Goal: Task Accomplishment & Management: Complete application form

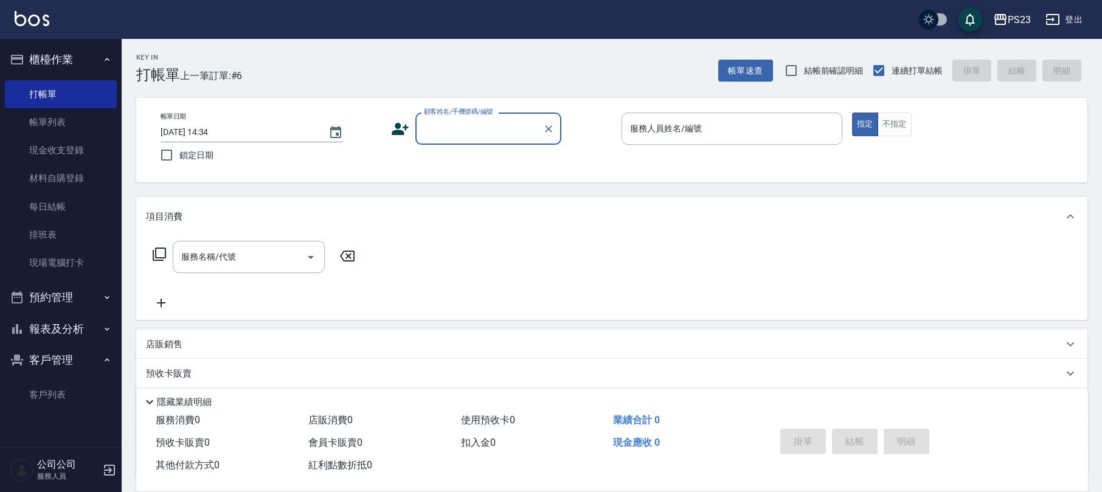
click at [480, 126] on input "顧客姓名/手機號碼/編號" at bounding box center [479, 128] width 117 height 21
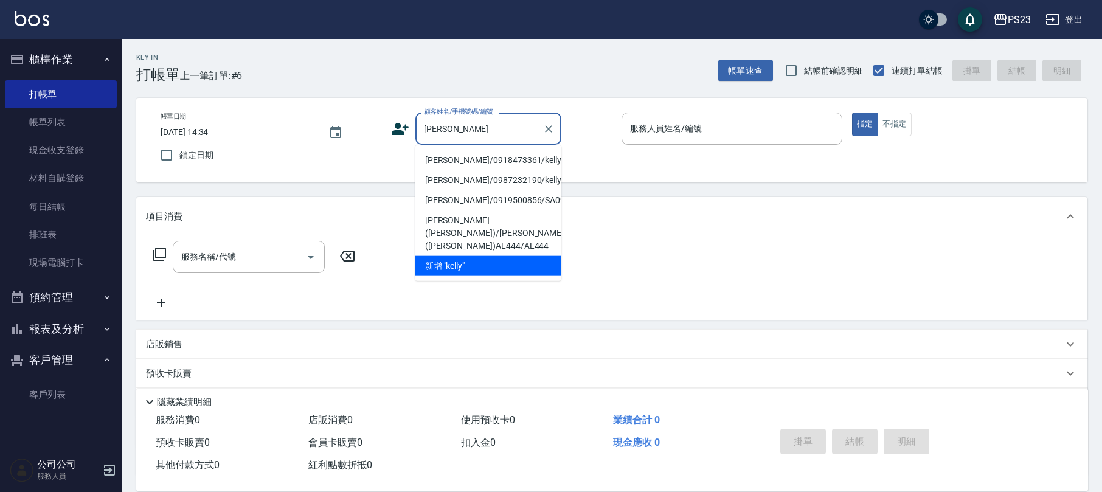
type input "[PERSON_NAME]/0918473361/kelly102801"
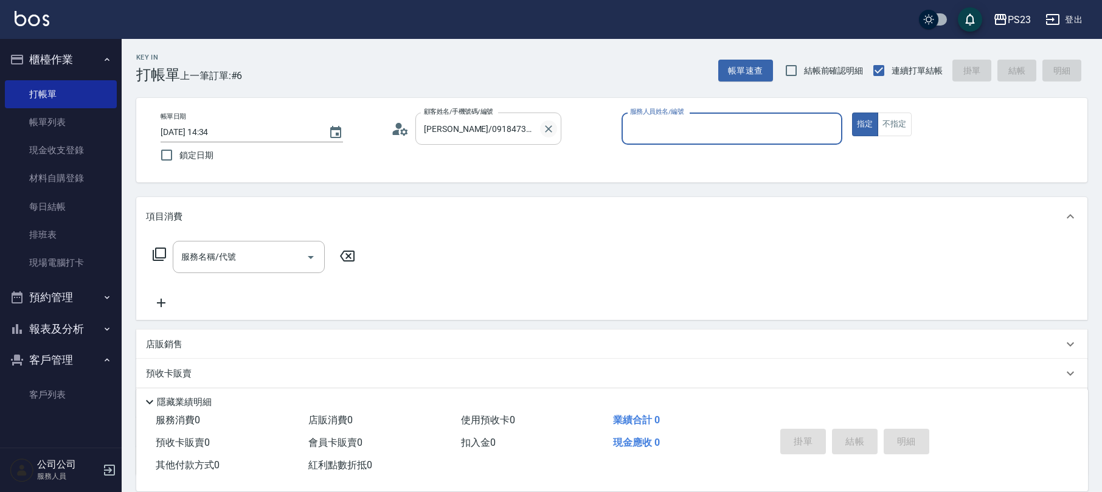
click at [548, 128] on icon "Clear" at bounding box center [548, 128] width 7 height 7
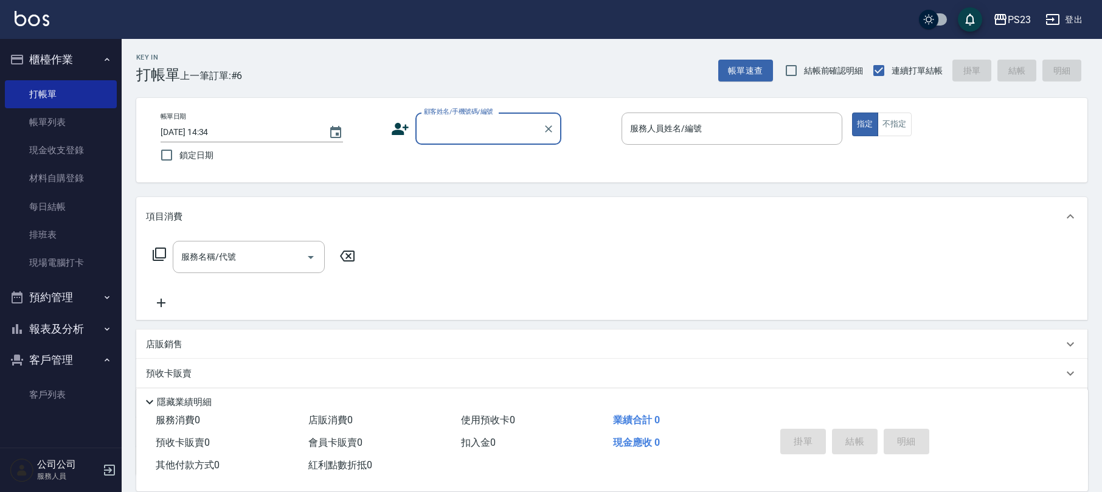
click at [443, 129] on input "顧客姓名/手機號碼/編號" at bounding box center [479, 128] width 117 height 21
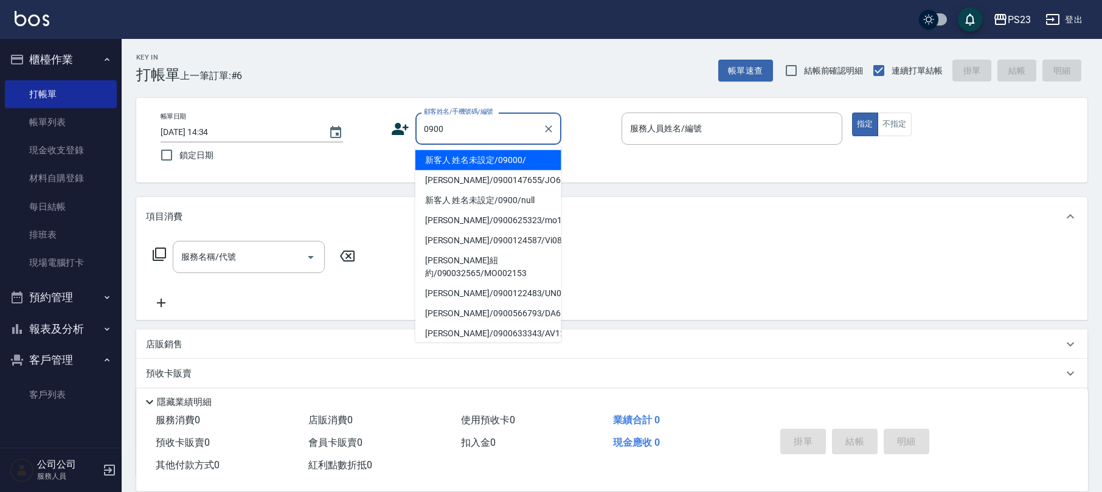
click at [463, 156] on li "新客人 姓名未設定/09000/" at bounding box center [488, 160] width 146 height 20
type input "新客人 姓名未設定/09000/"
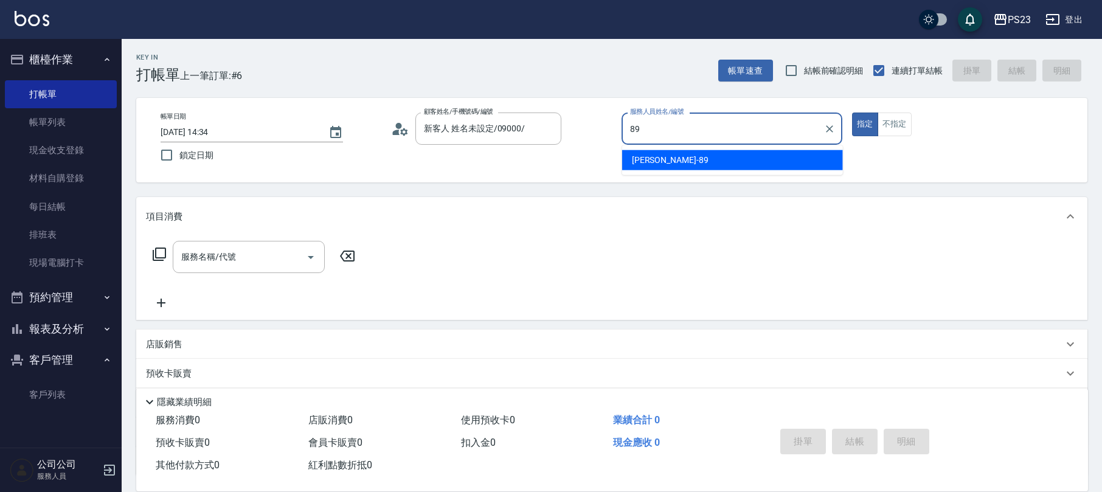
type input "[PERSON_NAME]-89"
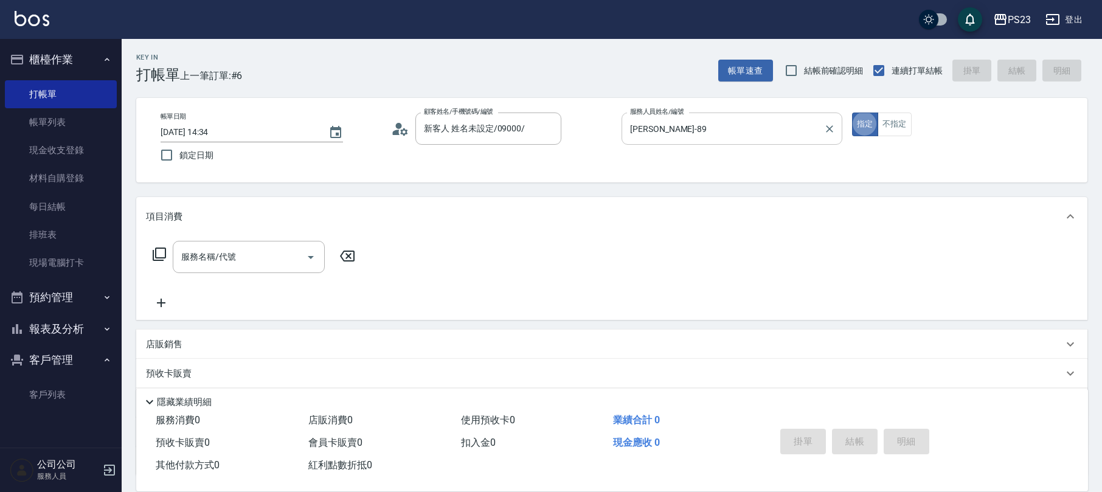
type button "true"
click at [159, 250] on icon at bounding box center [159, 254] width 15 height 15
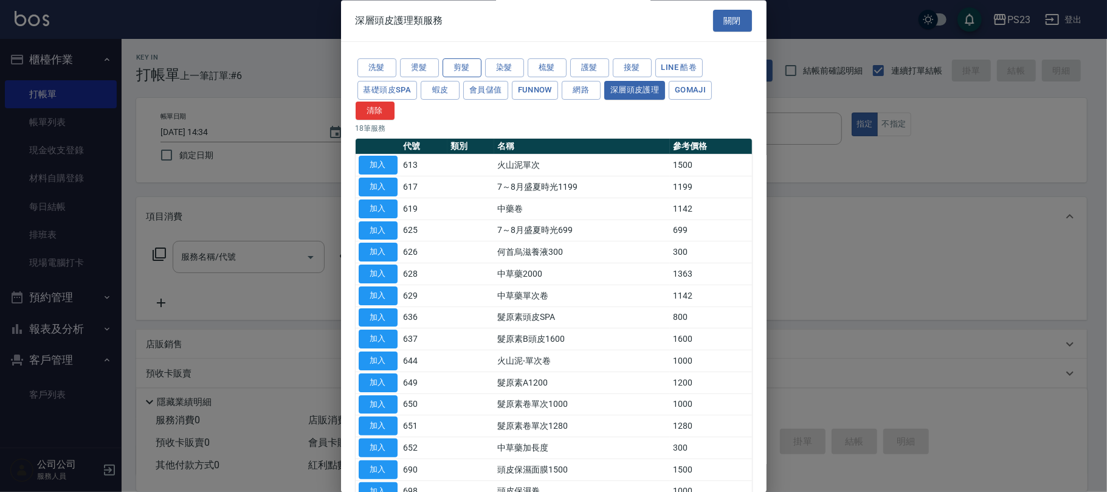
click at [463, 64] on button "剪髮" at bounding box center [462, 68] width 39 height 19
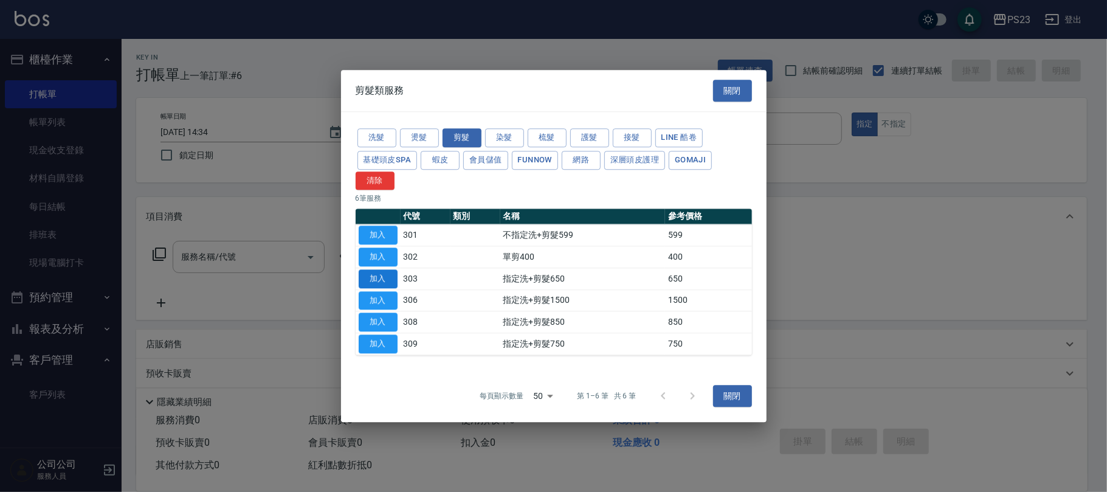
click at [384, 283] on button "加入" at bounding box center [378, 278] width 39 height 19
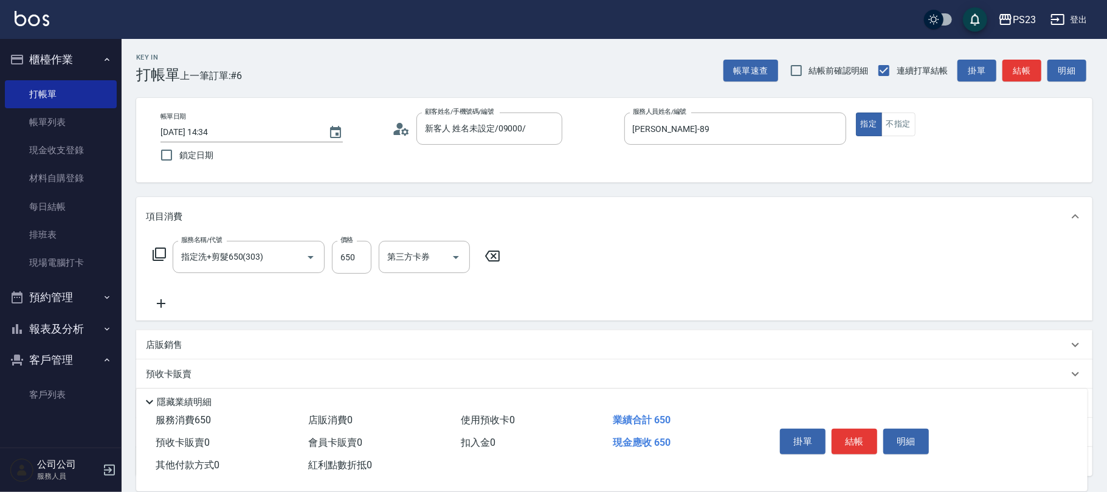
type input "指定洗+剪髮650(303)"
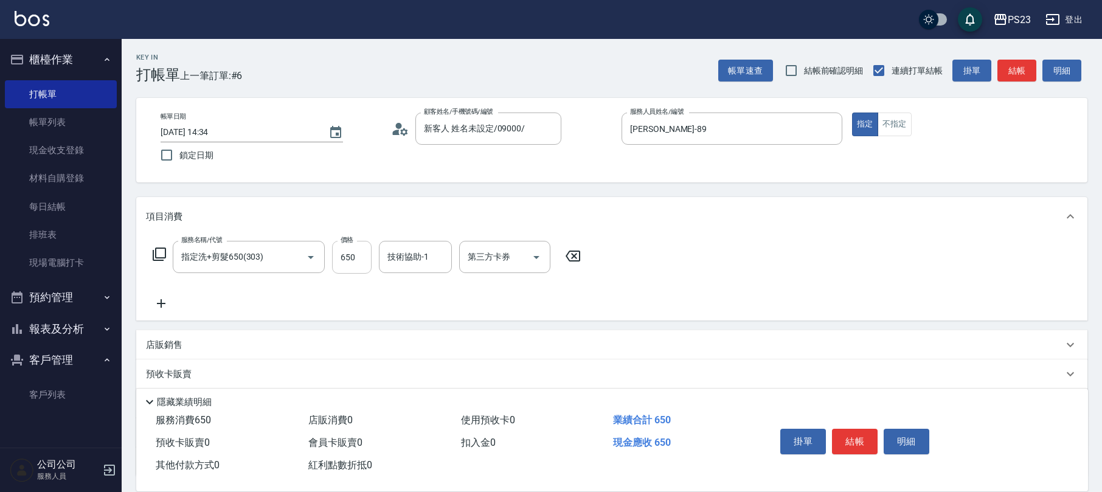
click at [351, 265] on input "650" at bounding box center [352, 257] width 40 height 33
type input "850"
type input "ROLI-31"
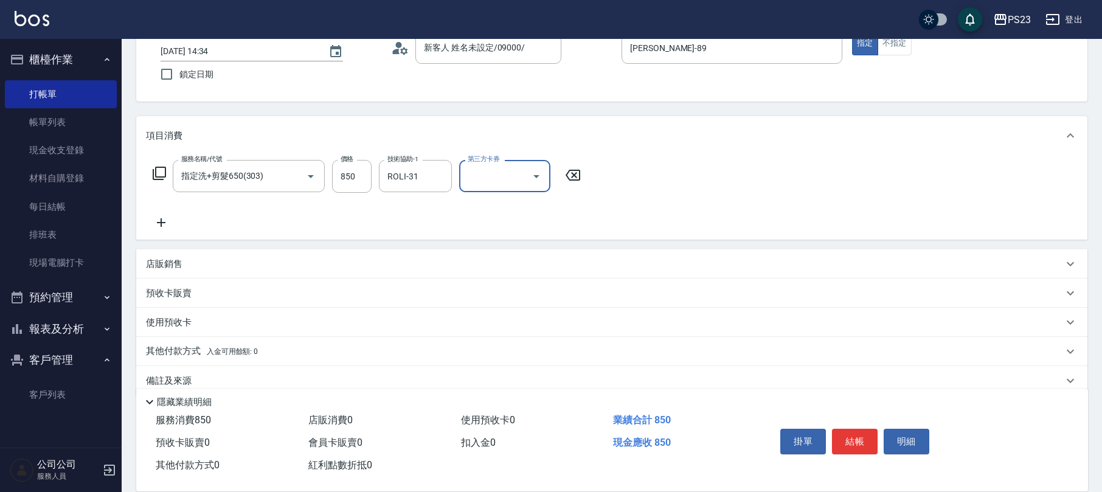
scroll to position [98, 0]
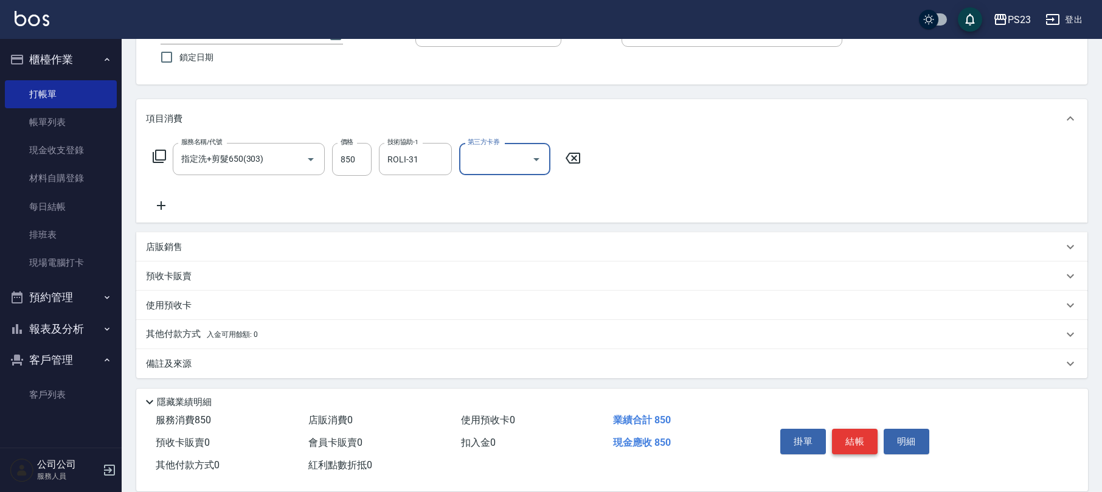
click at [844, 434] on button "結帳" at bounding box center [855, 442] width 46 height 26
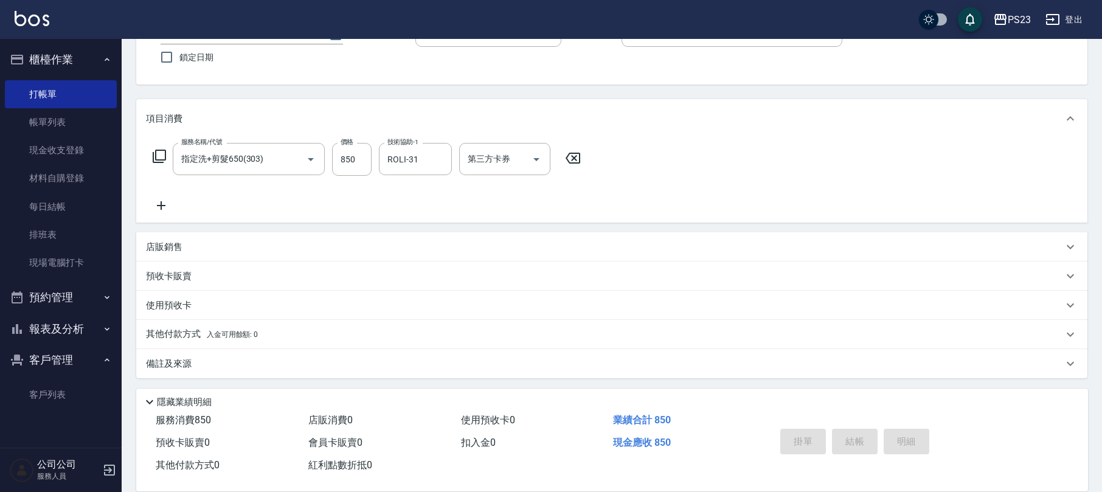
type input "[DATE] 16:29"
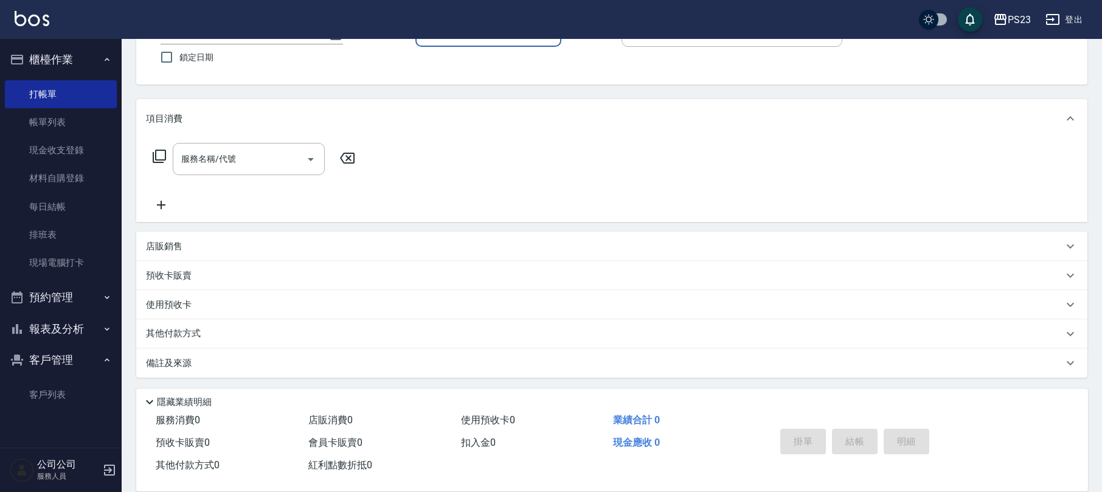
scroll to position [0, 0]
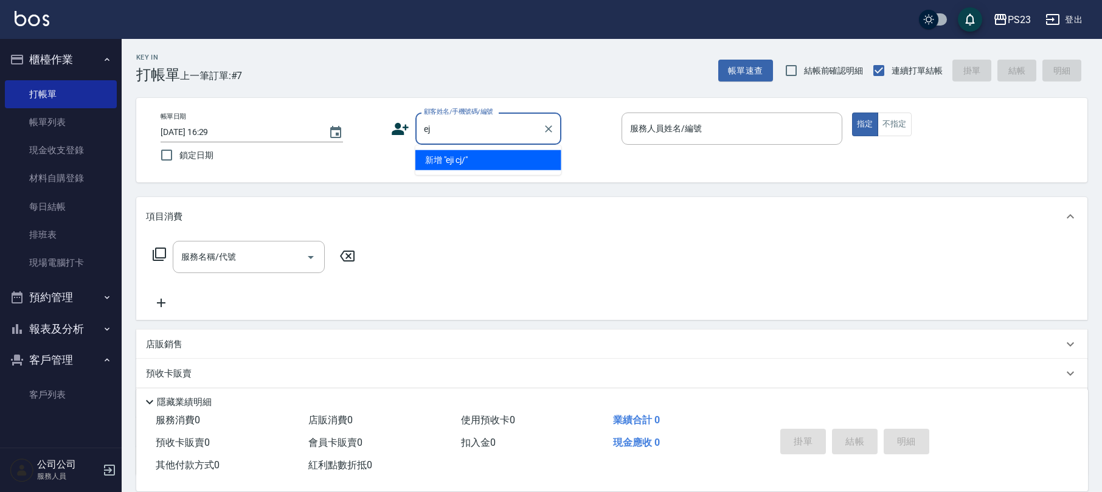
type input "e"
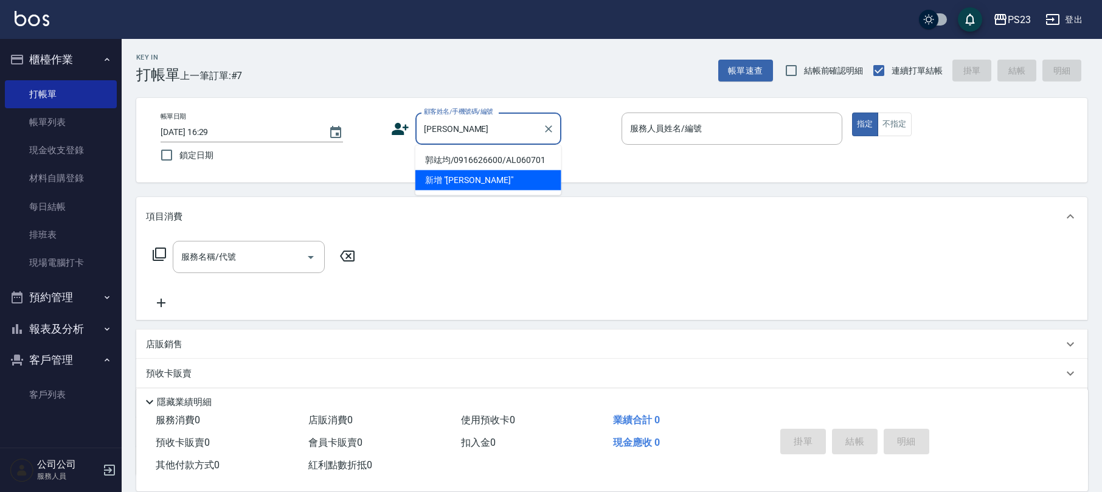
click at [488, 158] on li "郭竑均/0916626600/AL060701" at bounding box center [488, 160] width 146 height 20
type input "郭竑均/0916626600/AL060701"
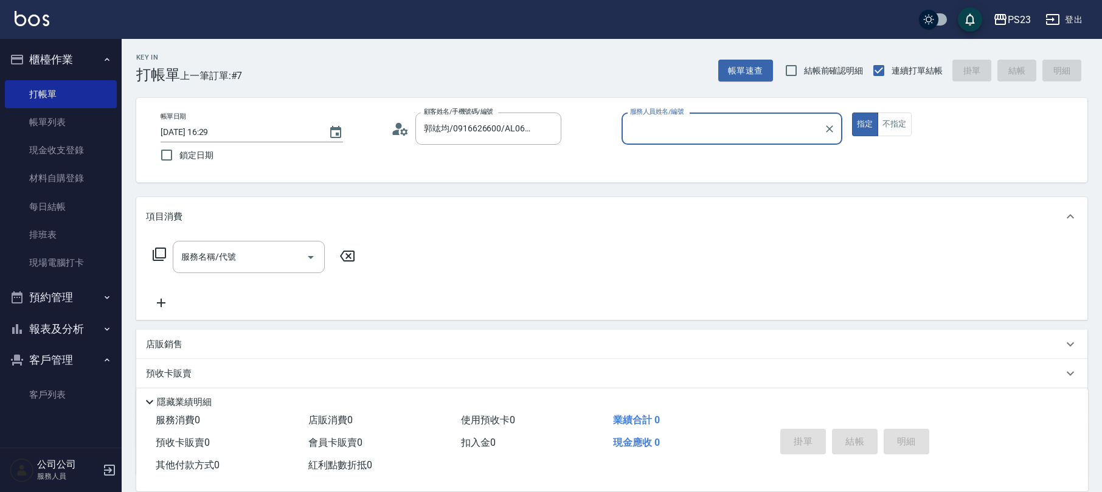
type input "ALin-8"
click at [163, 248] on icon at bounding box center [159, 253] width 13 height 13
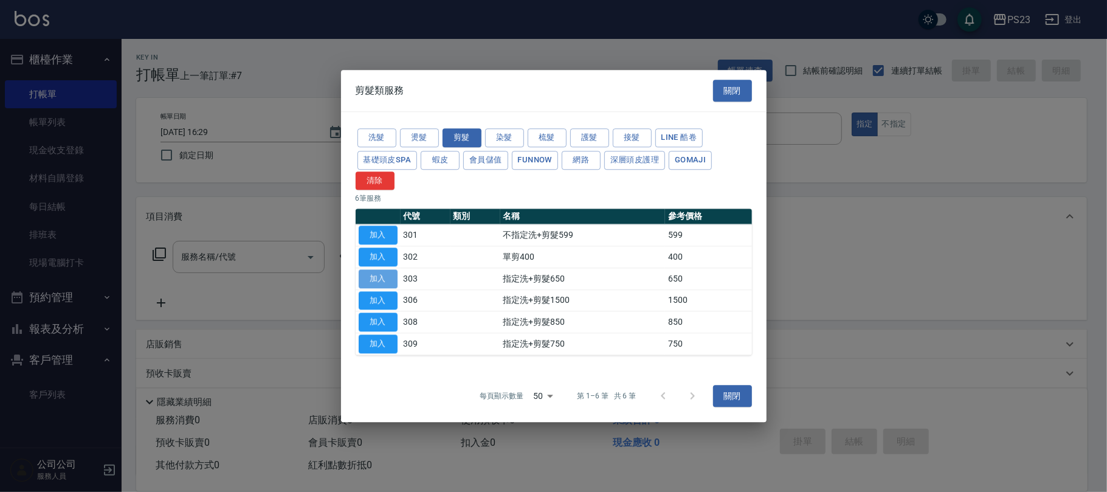
click at [383, 278] on button "加入" at bounding box center [378, 278] width 39 height 19
type input "指定洗+剪髮650(303)"
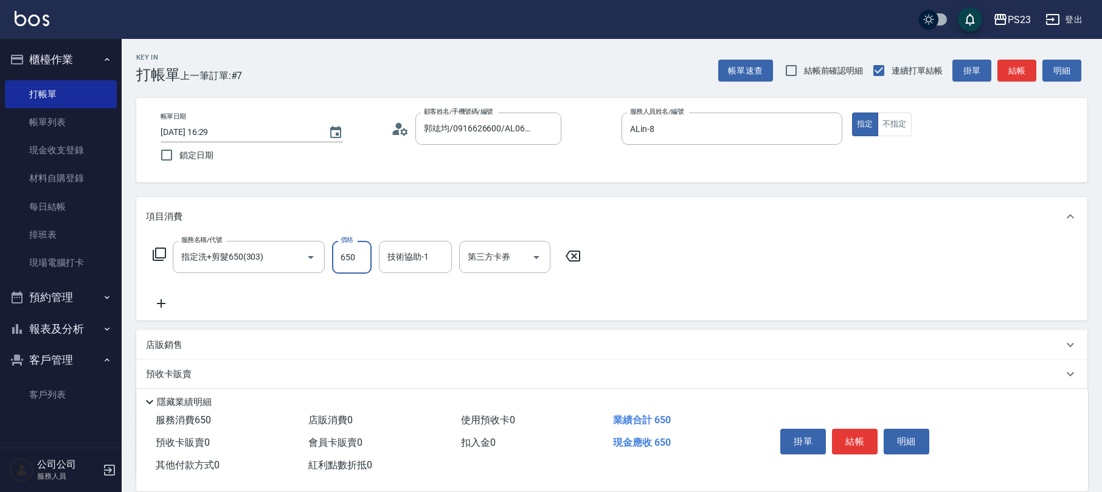
click at [365, 252] on input "650" at bounding box center [352, 257] width 40 height 33
type input "800"
type input "ALin-8"
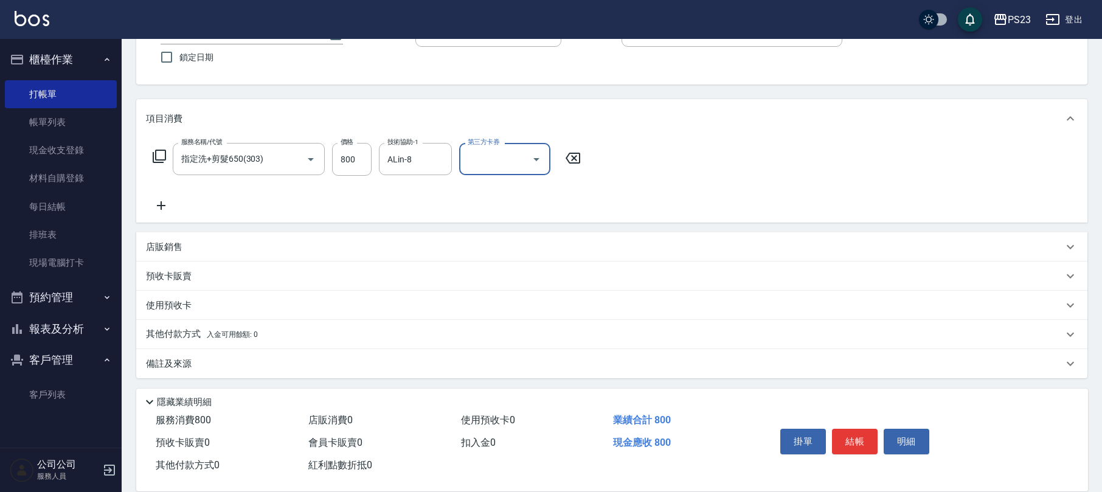
click at [338, 331] on div "其他付款方式 入金可用餘額: 0" at bounding box center [604, 334] width 917 height 13
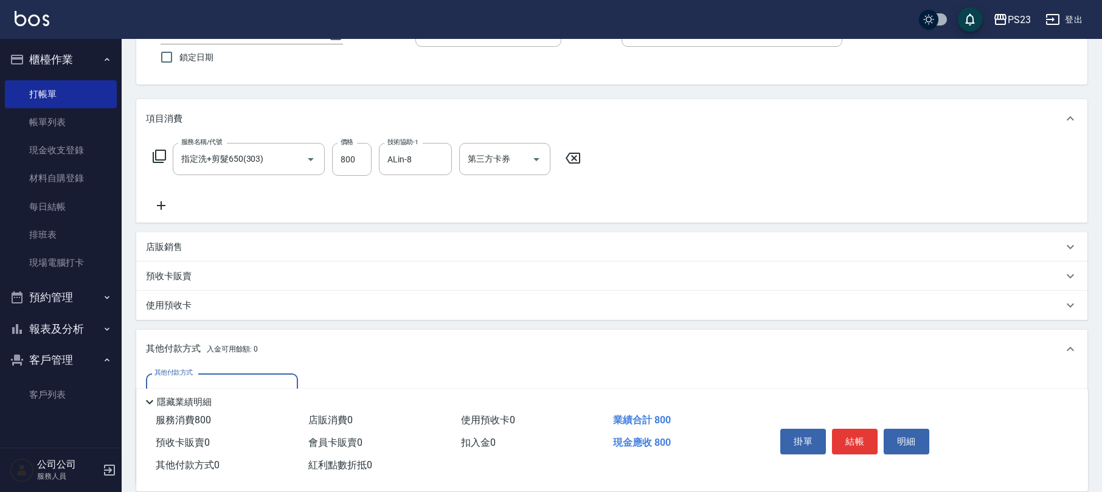
scroll to position [241, 0]
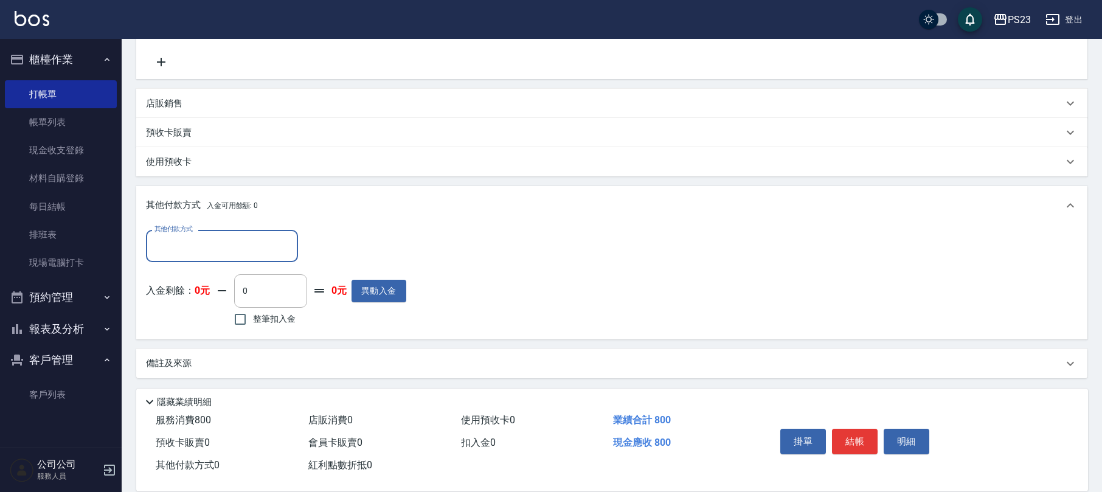
click at [247, 246] on input "其他付款方式" at bounding box center [221, 245] width 141 height 21
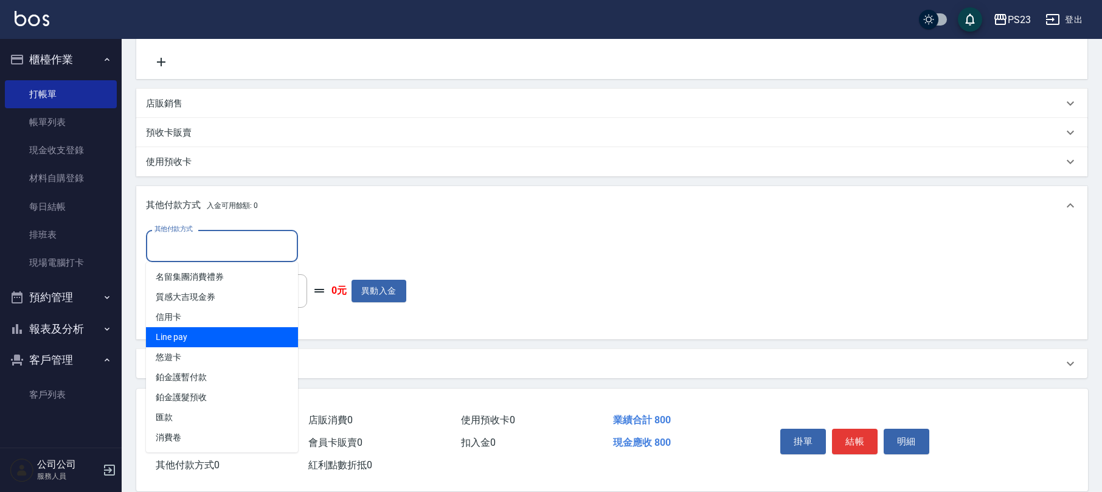
click at [239, 330] on span "Line pay" at bounding box center [222, 337] width 152 height 20
type input "Line pay"
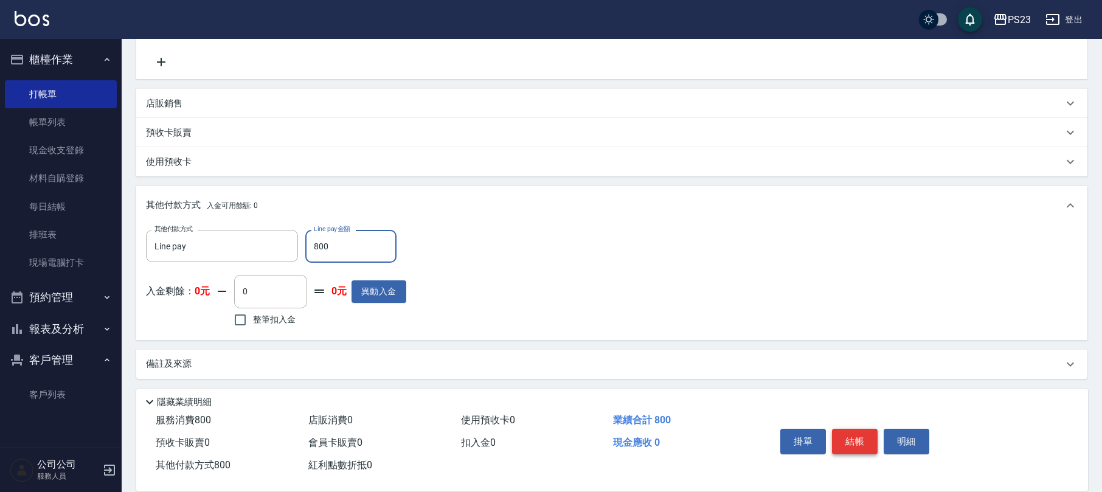
type input "800"
click at [851, 433] on button "結帳" at bounding box center [855, 442] width 46 height 26
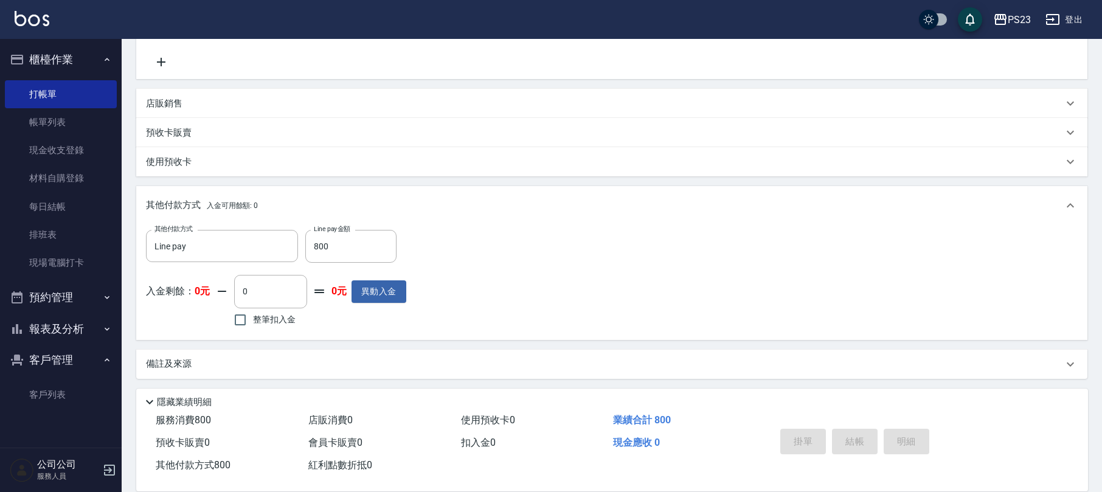
type input "[DATE] 16:30"
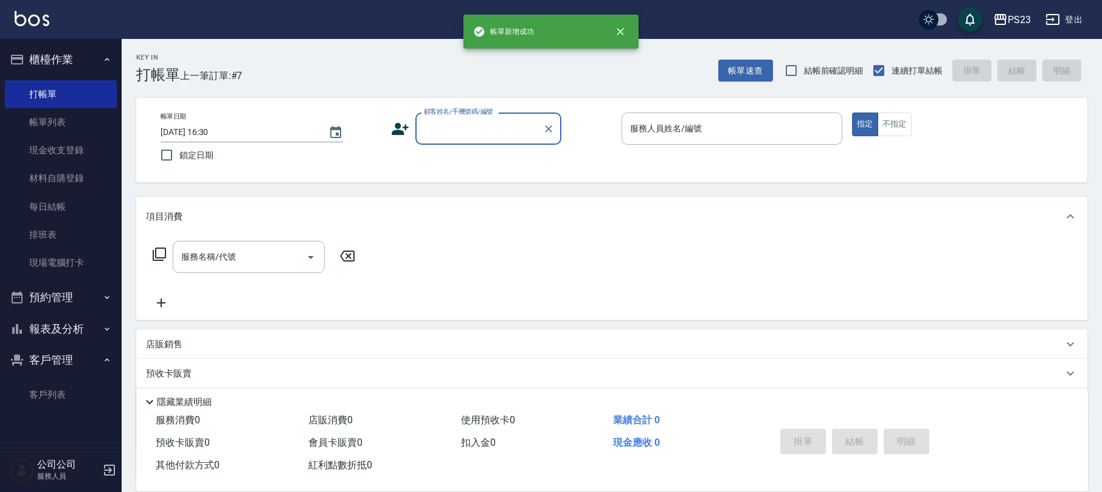
scroll to position [0, 0]
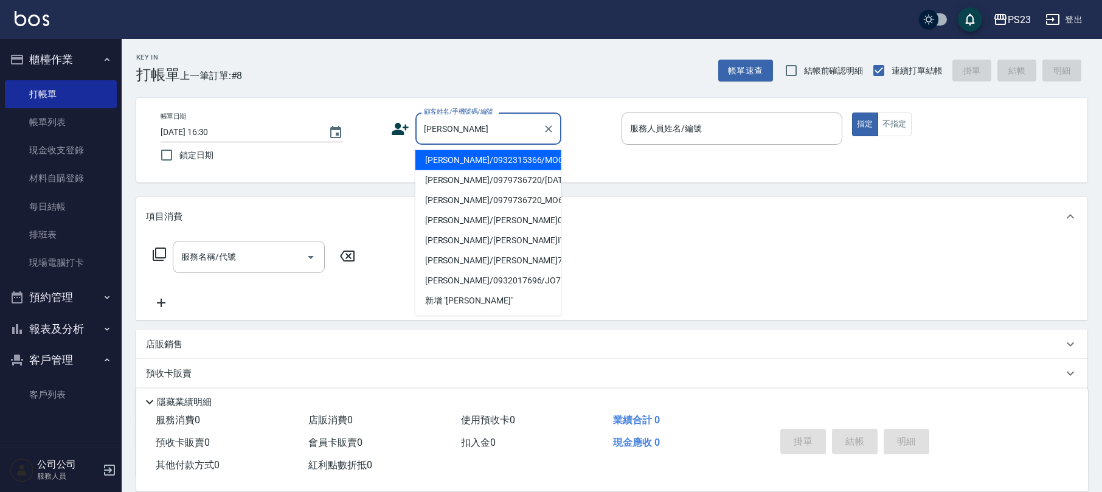
click at [506, 158] on li "[PERSON_NAME]/0932315366/MO0807" at bounding box center [488, 160] width 146 height 20
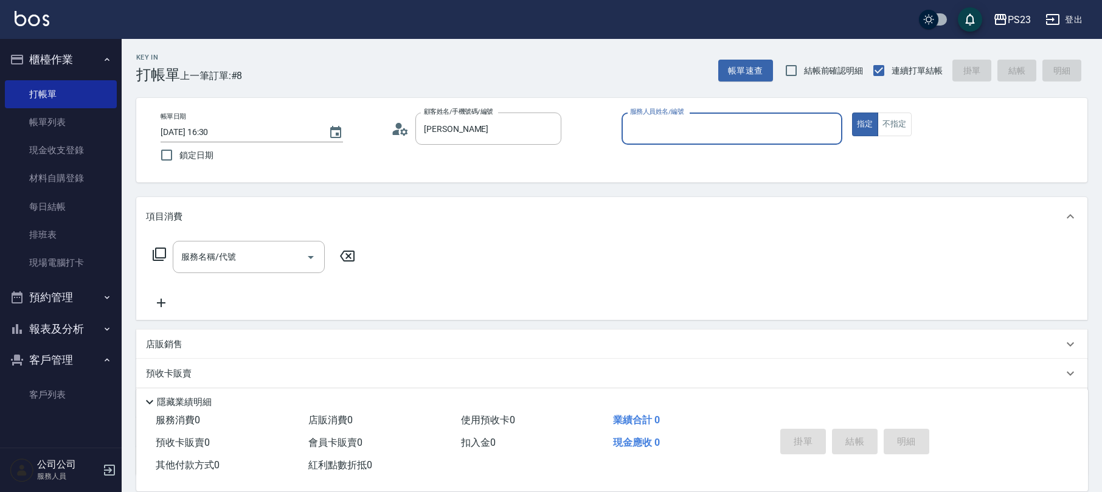
type input "[PERSON_NAME]/0932315366/MO0807"
type input "[PERSON_NAME]-0"
click at [161, 251] on icon at bounding box center [159, 254] width 15 height 15
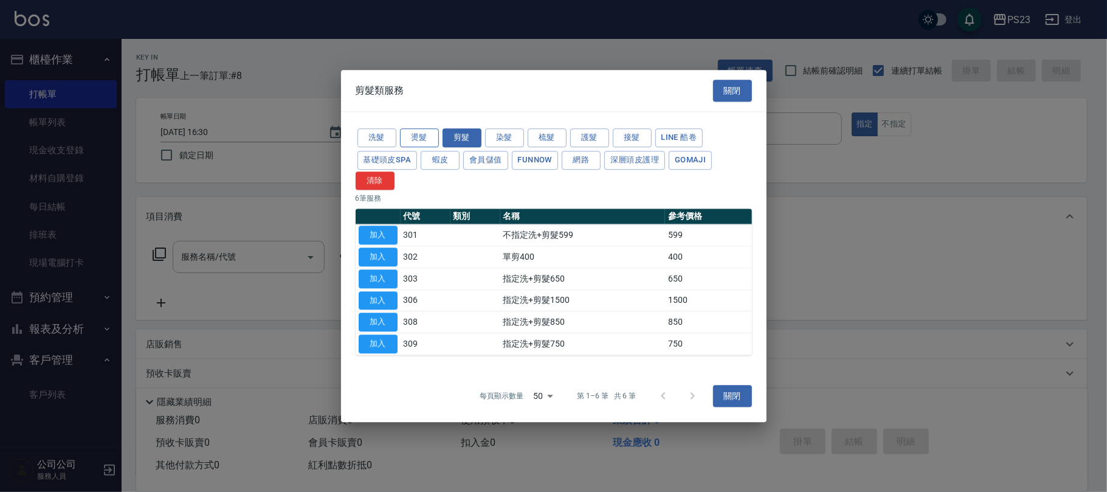
click at [433, 142] on button "燙髮" at bounding box center [419, 137] width 39 height 19
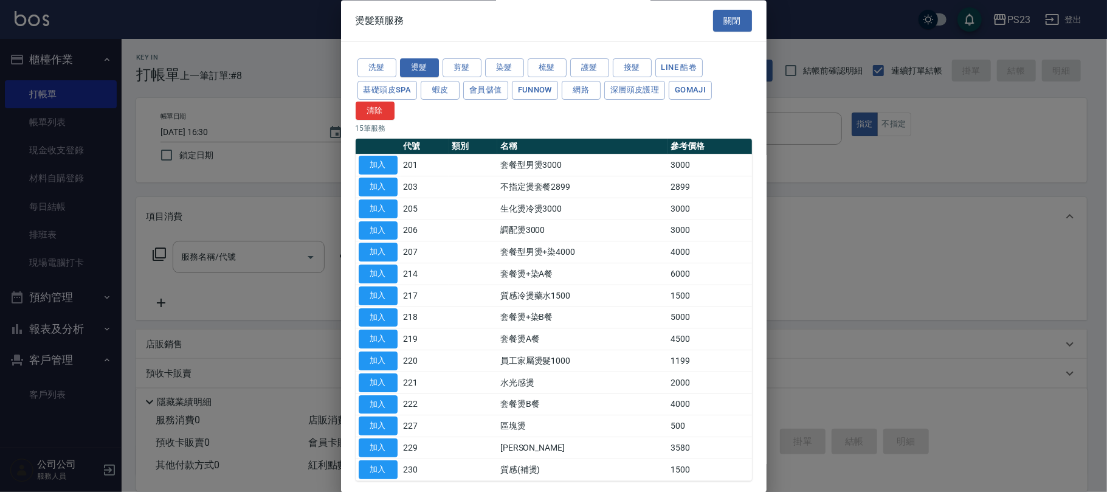
drag, startPoint x: 390, startPoint y: 447, endPoint x: 381, endPoint y: 439, distance: 12.5
click at [387, 446] on button "加入" at bounding box center [378, 448] width 39 height 19
type input "[PERSON_NAME]燙(229)"
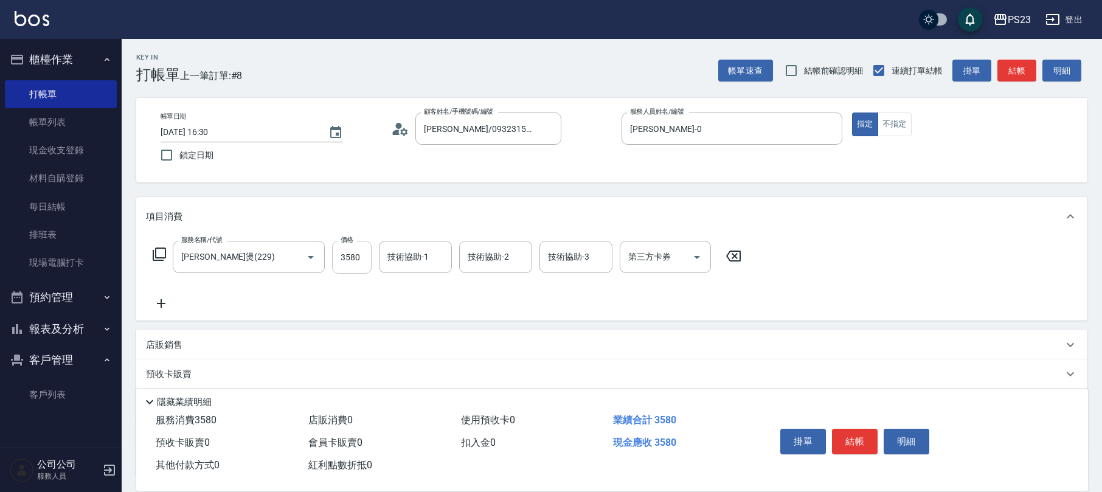
click at [371, 253] on input "3580" at bounding box center [352, 257] width 40 height 33
type input "6500"
type input "[PERSON_NAME]-0"
type input "Flora-21"
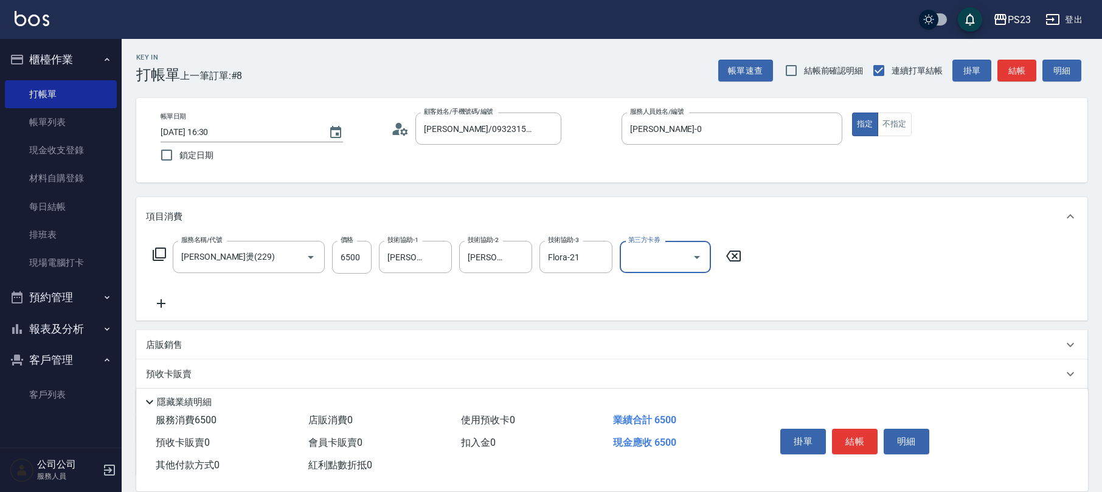
scroll to position [98, 0]
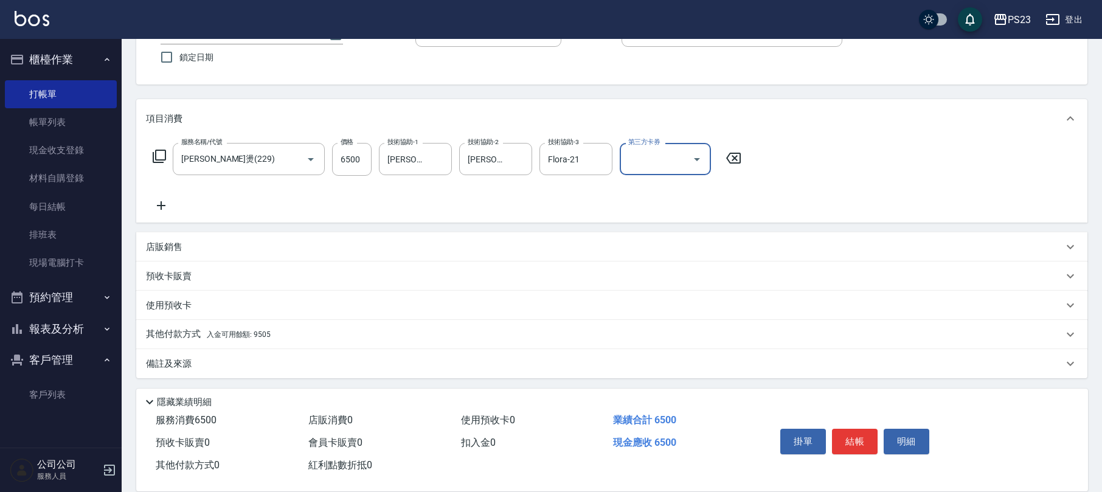
click at [353, 326] on div "其他付款方式 入金可用餘額: 9505" at bounding box center [611, 334] width 951 height 29
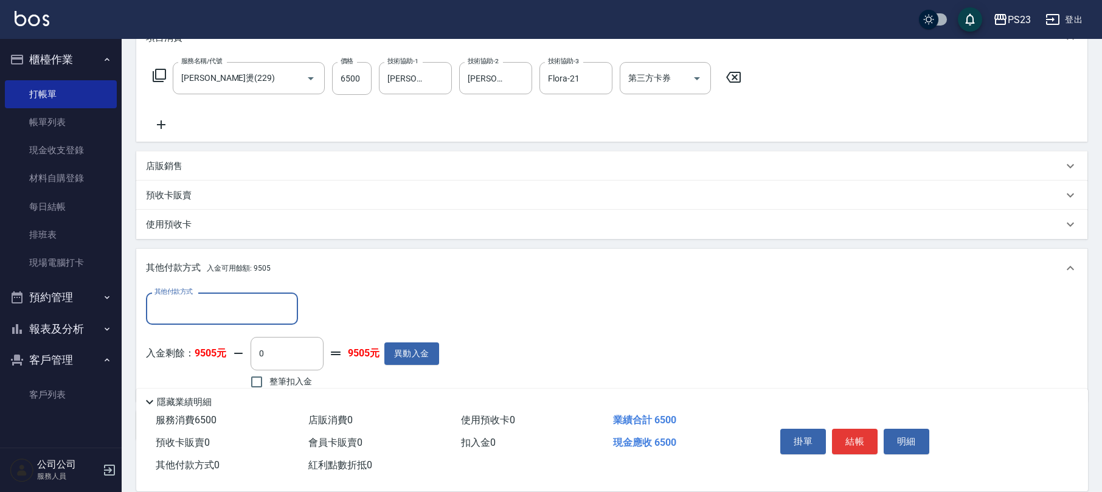
scroll to position [241, 0]
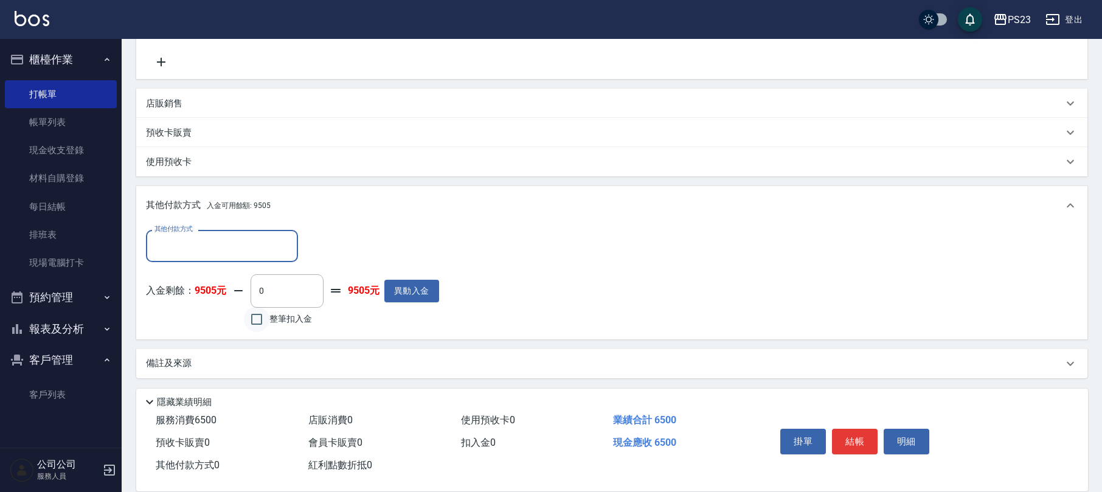
click at [249, 319] on input "整筆扣入金" at bounding box center [257, 319] width 26 height 26
checkbox input "true"
type input "6500"
click at [854, 438] on button "結帳" at bounding box center [855, 442] width 46 height 26
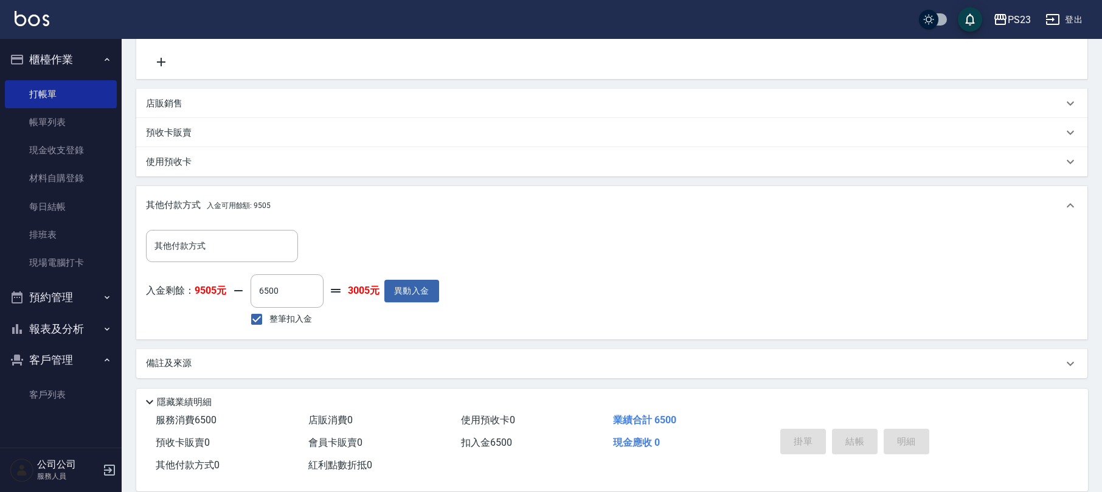
type input "[DATE] 16:31"
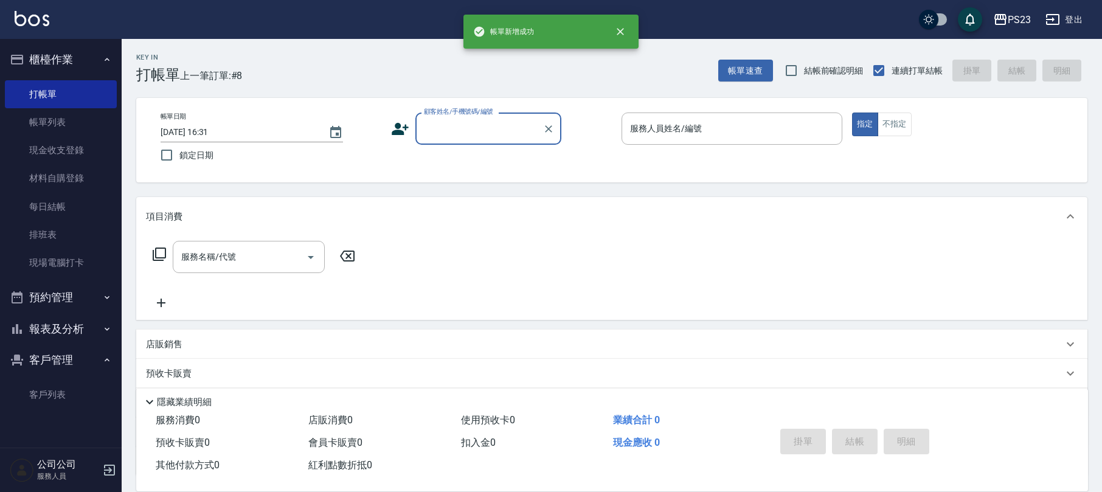
scroll to position [0, 0]
